Goal: Contribute content: Contribute content

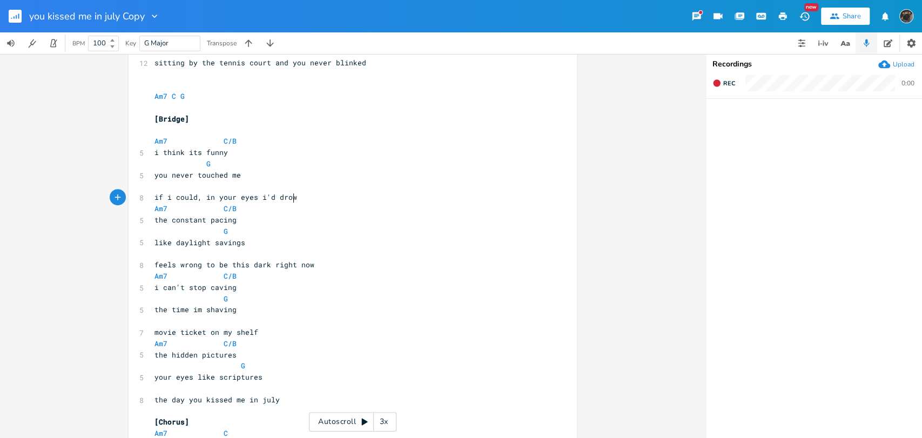
scroll to position [0, 100]
type textarea "if i could, in your eyes i'd drown"
type textarea "pacing"
drag, startPoint x: 245, startPoint y: 220, endPoint x: 147, endPoint y: 221, distance: 97.2
click at [147, 221] on div "the constant pacing x [Verse 1] capo 3 C 8 one thirty five december night Em C …" at bounding box center [352, 83] width 448 height 989
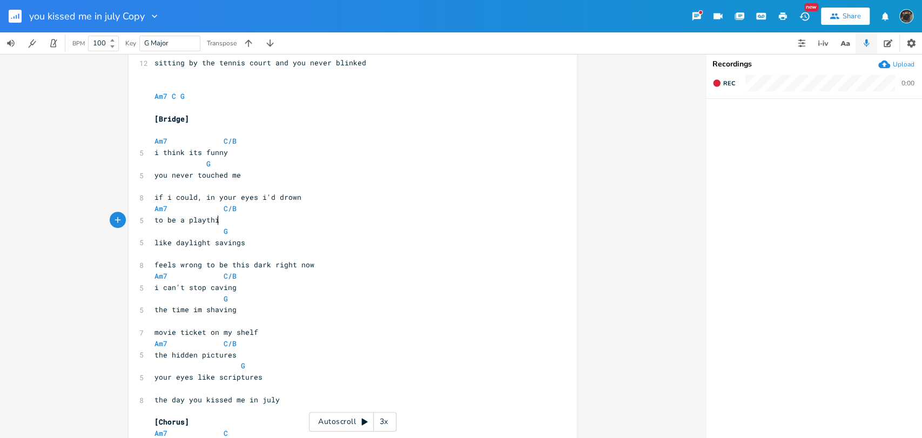
type textarea "to be a plaything"
drag, startPoint x: 179, startPoint y: 219, endPoint x: 199, endPoint y: 161, distance: 60.9
click at [177, 219] on span "to be a plaything" at bounding box center [190, 220] width 73 height 10
type textarea "your"
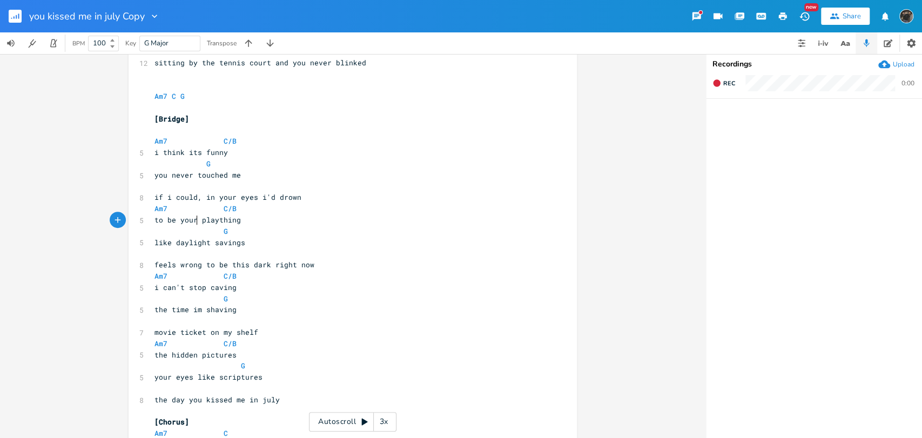
scroll to position [0, 13]
click at [299, 269] on pre "feels wrong to be this dark right now" at bounding box center [347, 264] width 390 height 11
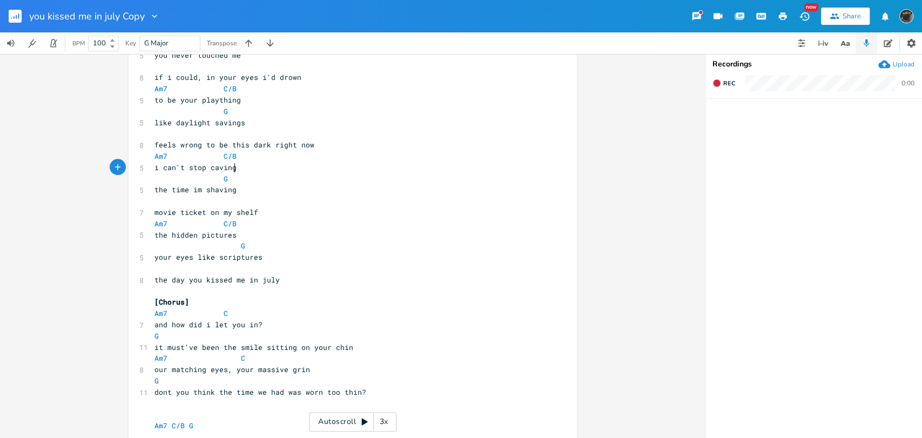
type textarea "caving"
drag, startPoint x: 238, startPoint y: 167, endPoint x: 207, endPoint y: 171, distance: 30.5
click at [207, 171] on pre "i can't stop caving" at bounding box center [347, 167] width 390 height 11
type textarea "praying"
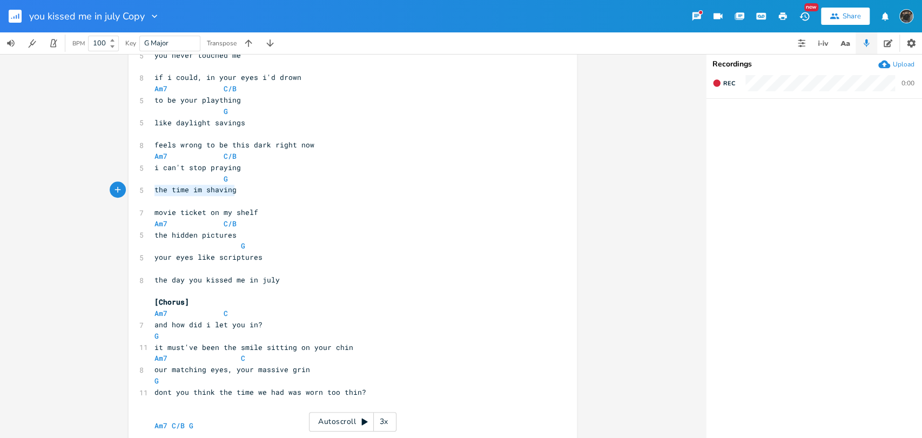
drag, startPoint x: 245, startPoint y: 192, endPoint x: 147, endPoint y: 192, distance: 97.7
type textarea "memore"
type textarea "ie s"
type textarea "s scathing"
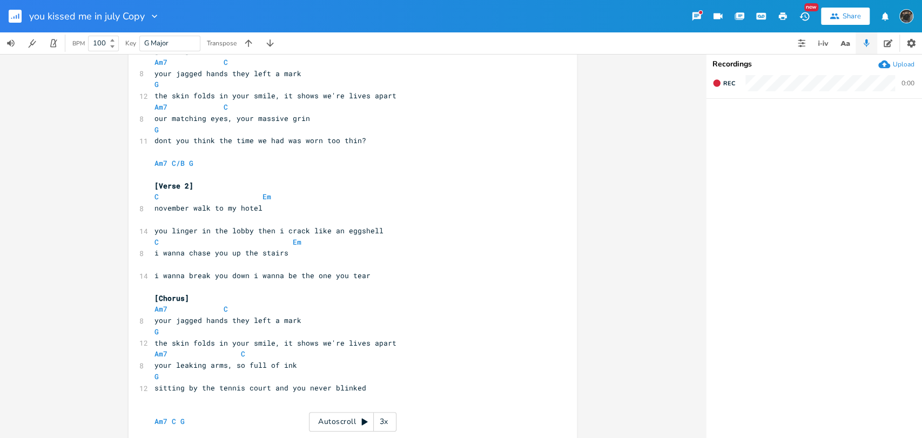
scroll to position [147, 0]
drag, startPoint x: 201, startPoint y: 364, endPoint x: 174, endPoint y: 362, distance: 27.0
click at [174, 362] on span "your leaking arms, so full of ink" at bounding box center [225, 365] width 143 height 10
type textarea "tired"
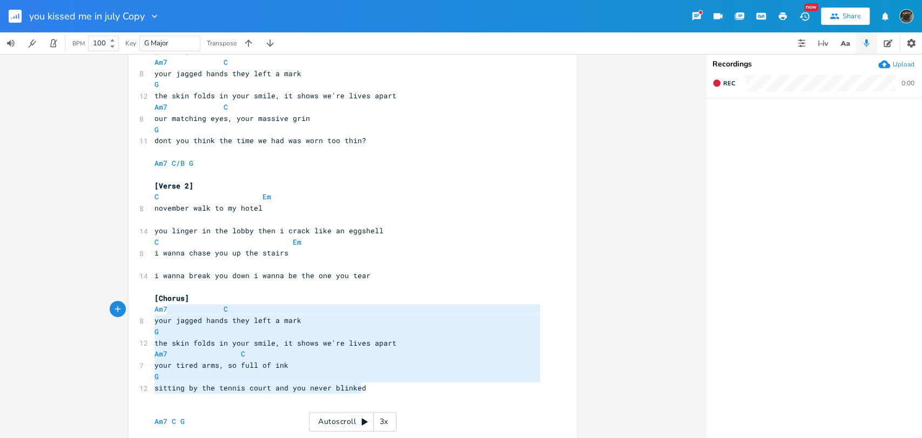
type textarea "Am7 C your jagged hands they left a mark G the skin folds in your smile, it sho…"
drag, startPoint x: 367, startPoint y: 390, endPoint x: 150, endPoint y: 310, distance: 231.8
click at [152, 310] on div "[Verse 1] capo 3 C 8 one thirty five december night Em C 13 standing in my hall…" at bounding box center [347, 410] width 390 height 954
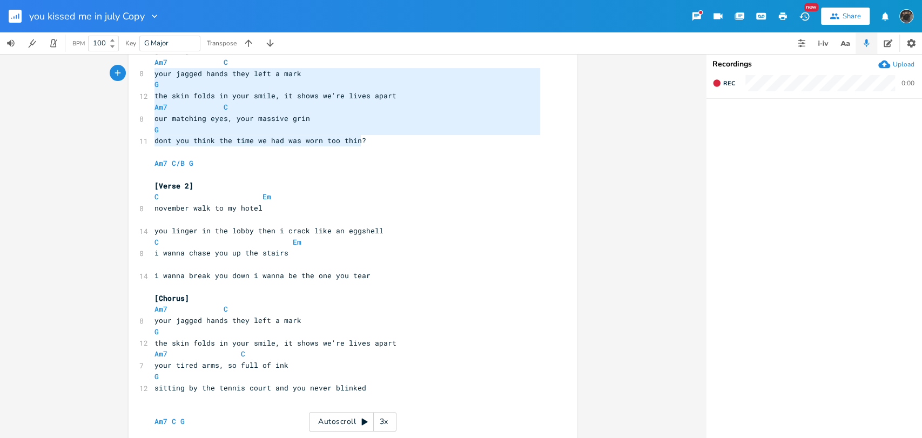
type textarea "Am7 C your jagged hands they left a mark G the skin folds in your smile, it sho…"
drag, startPoint x: 372, startPoint y: 142, endPoint x: 139, endPoint y: 63, distance: 245.8
click at [139, 63] on div "Am7 C your jagged hands they left a mark G the skin folds in your smile, it sho…" at bounding box center [352, 408] width 448 height 989
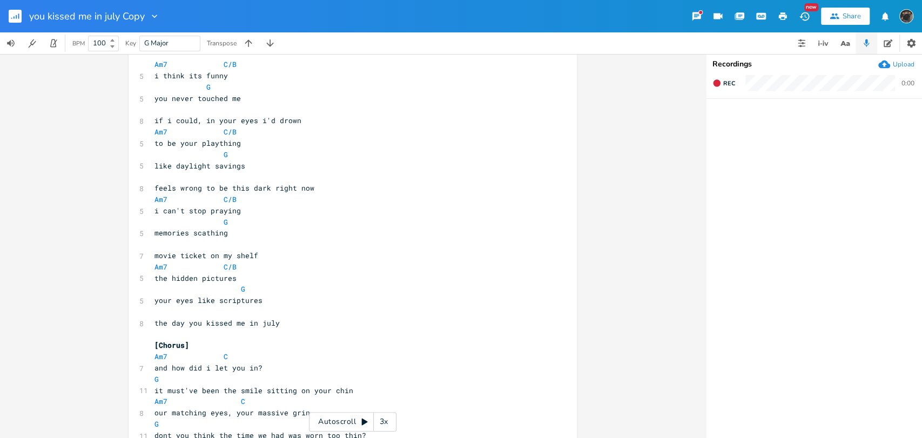
scroll to position [618, 0]
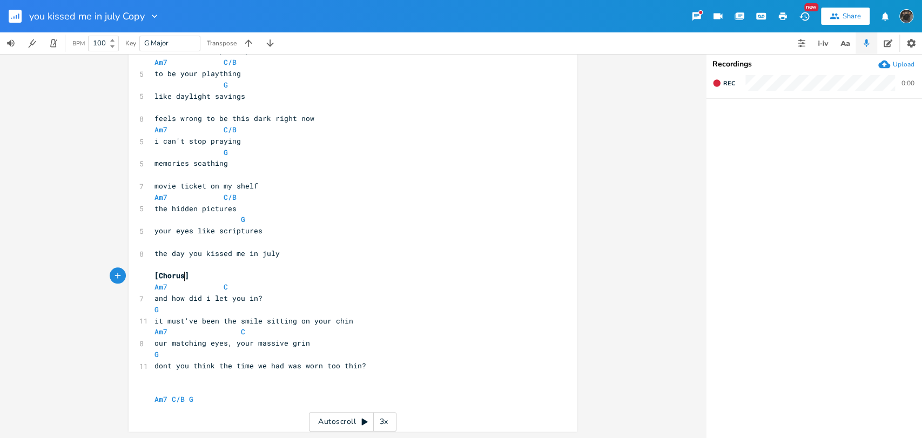
click at [179, 274] on span "[Chorus]" at bounding box center [171, 275] width 35 height 10
type textarea "/outro"
click at [296, 292] on pre "Am7 C" at bounding box center [347, 286] width 390 height 11
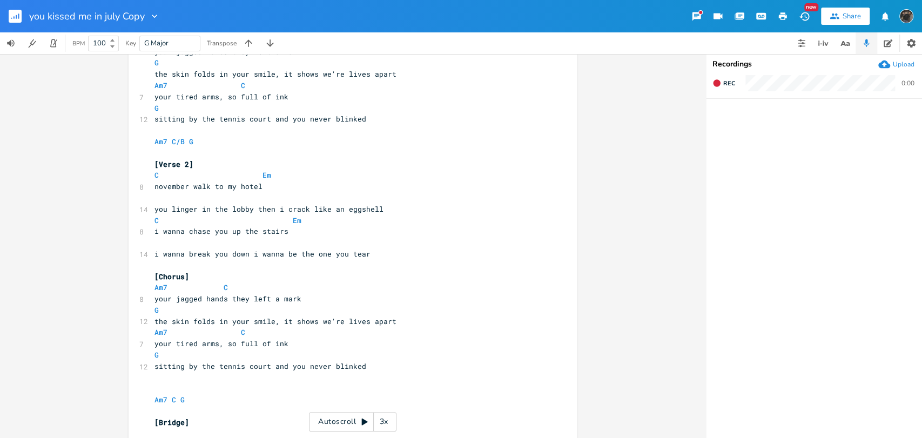
scroll to position [78, 0]
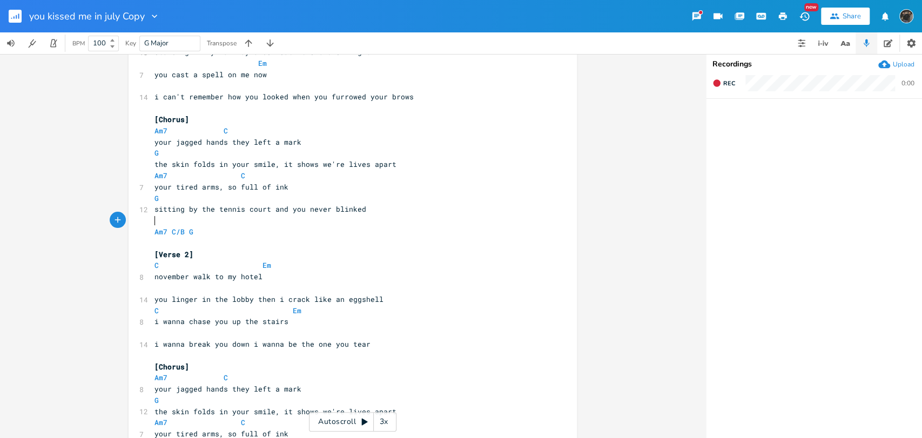
click at [367, 216] on pre "​" at bounding box center [347, 220] width 390 height 11
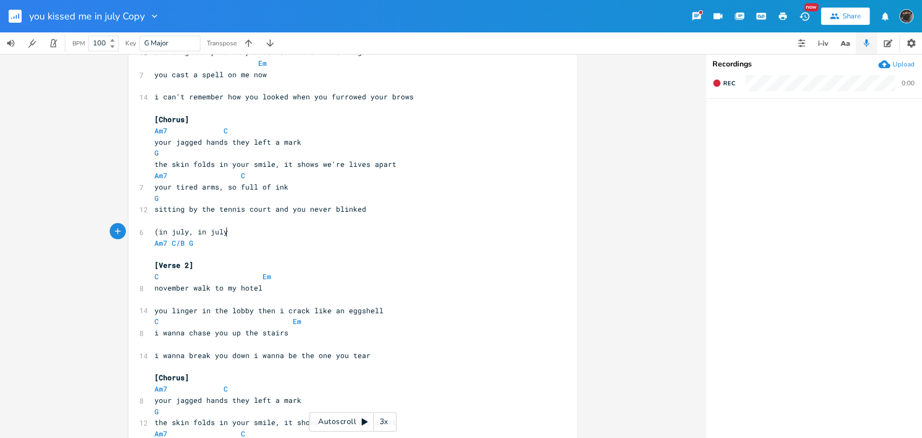
type textarea "(in july, in july)"
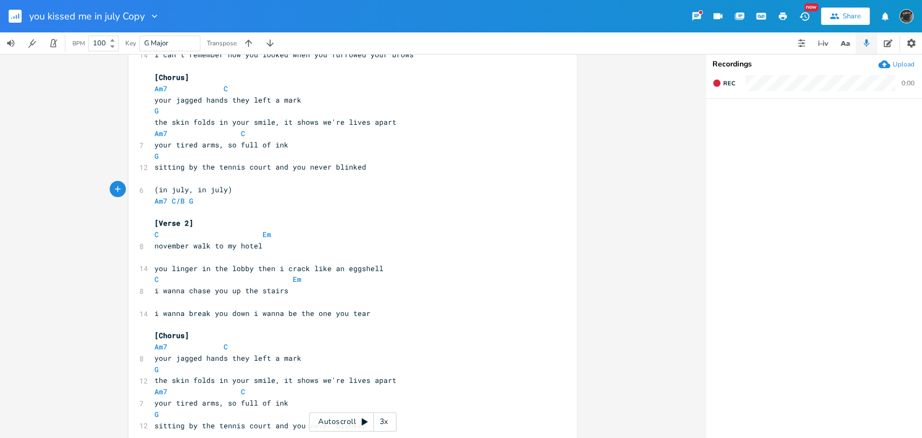
scroll to position [259, 0]
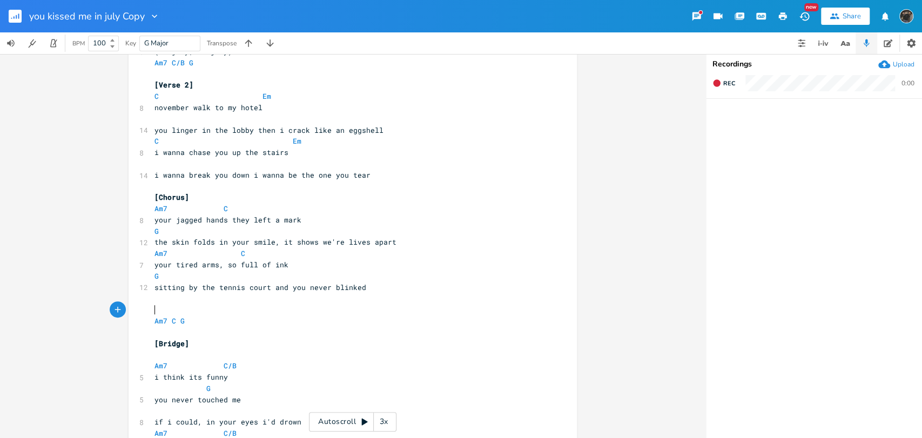
click at [219, 311] on pre "​" at bounding box center [347, 309] width 390 height 11
type textarea "(in july, you kissed me in july)"
click at [239, 329] on pre "​" at bounding box center [347, 332] width 390 height 11
click at [239, 318] on pre "Am7 C G" at bounding box center [347, 320] width 390 height 11
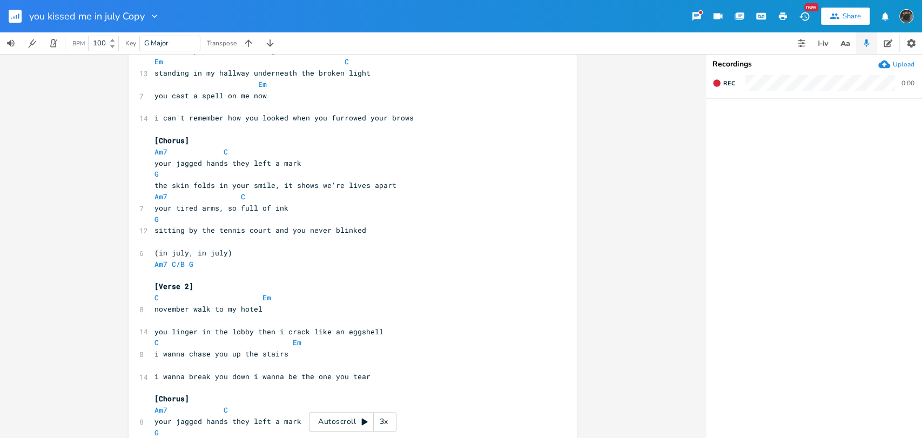
scroll to position [0, 0]
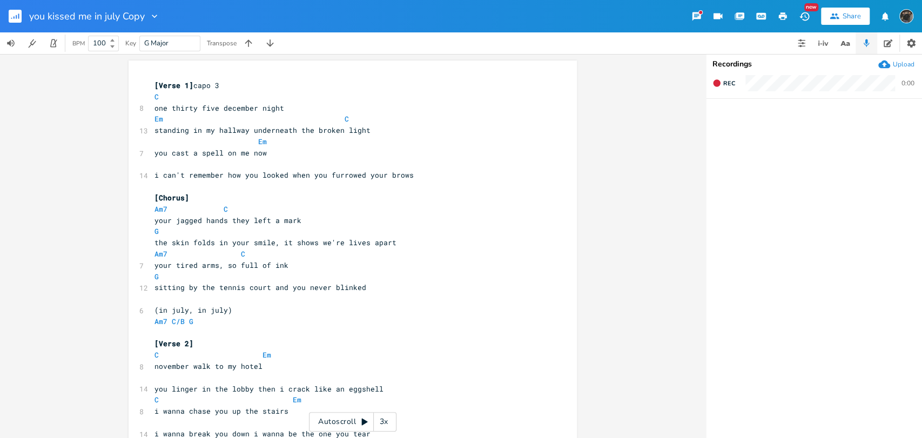
type textarea "x2"
click at [377, 427] on div "3x" at bounding box center [383, 421] width 19 height 19
click at [378, 427] on div "4x" at bounding box center [383, 421] width 19 height 19
click at [378, 427] on div "5x" at bounding box center [383, 421] width 19 height 19
click at [378, 426] on div "1x" at bounding box center [383, 421] width 19 height 19
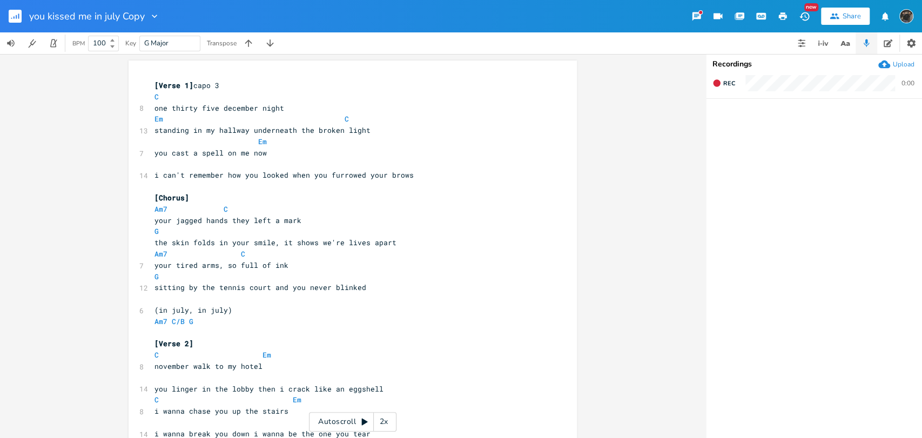
click at [362, 420] on icon at bounding box center [365, 421] width 6 height 7
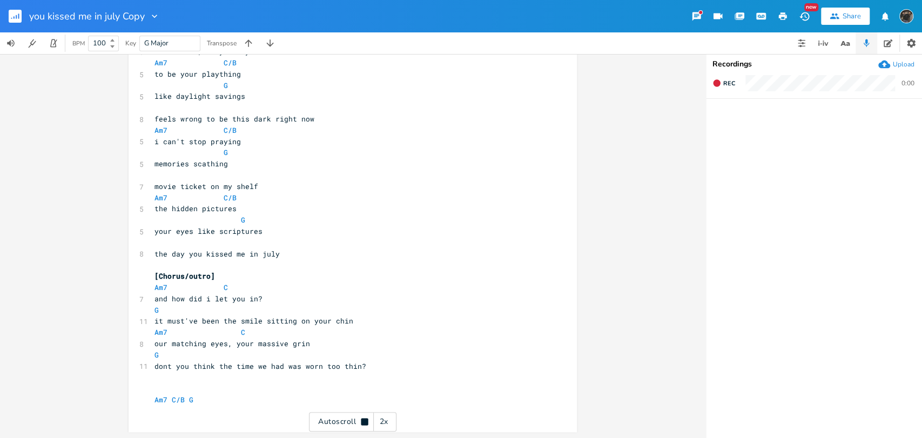
scroll to position [629, 0]
